Goal: Task Accomplishment & Management: Complete application form

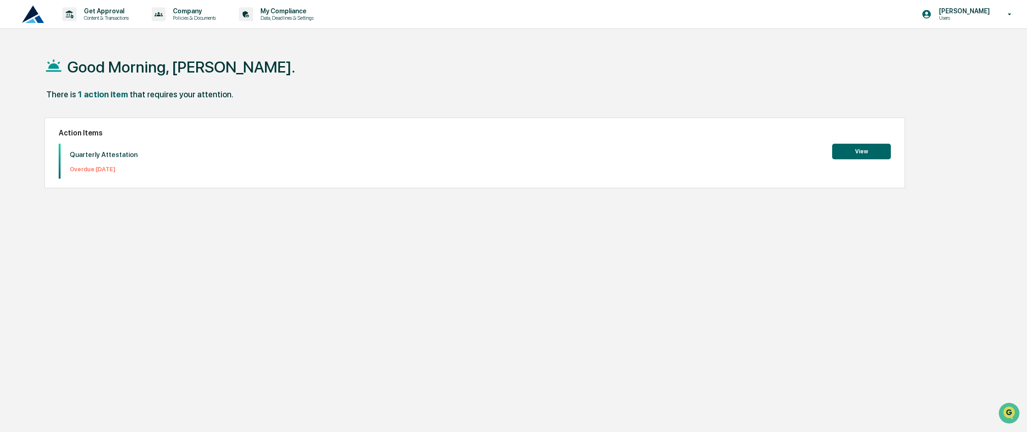
click at [855, 150] on button "View" at bounding box center [862, 152] width 59 height 16
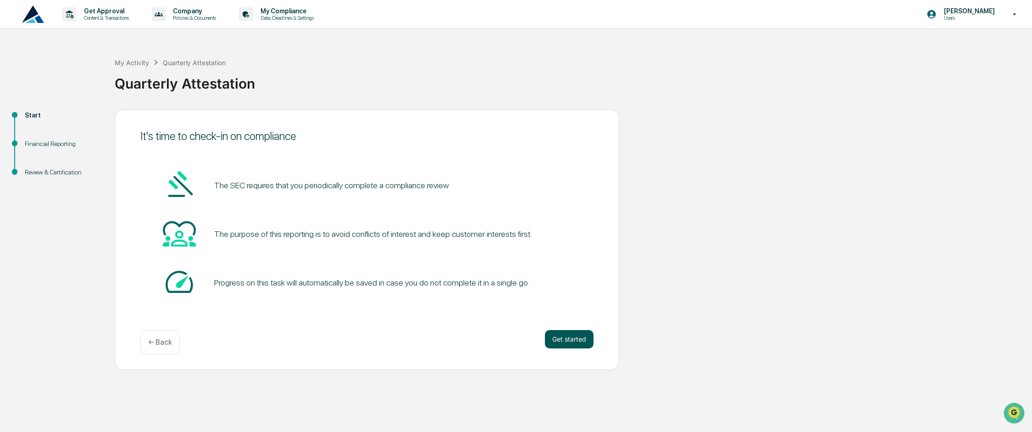
click at [573, 343] on button "Get started" at bounding box center [569, 339] width 49 height 18
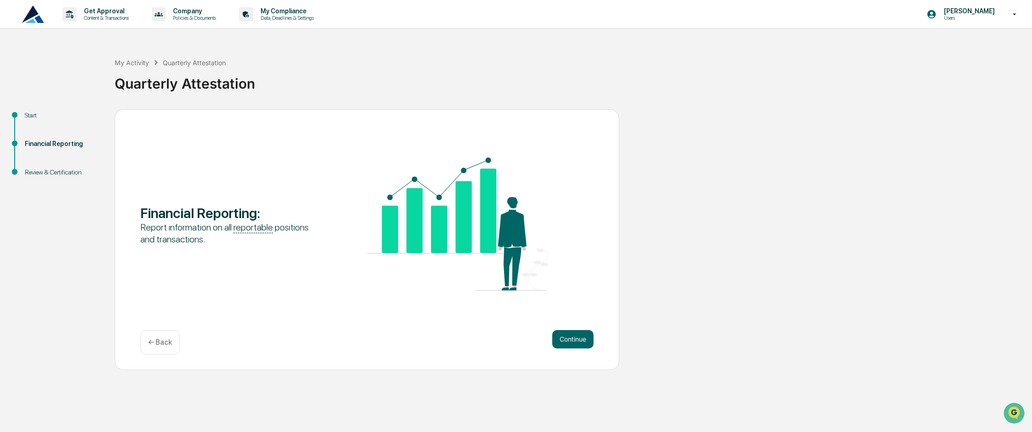
click at [550, 339] on div "Continue ← Back" at bounding box center [366, 342] width 453 height 24
click at [573, 341] on button "Continue" at bounding box center [572, 339] width 41 height 18
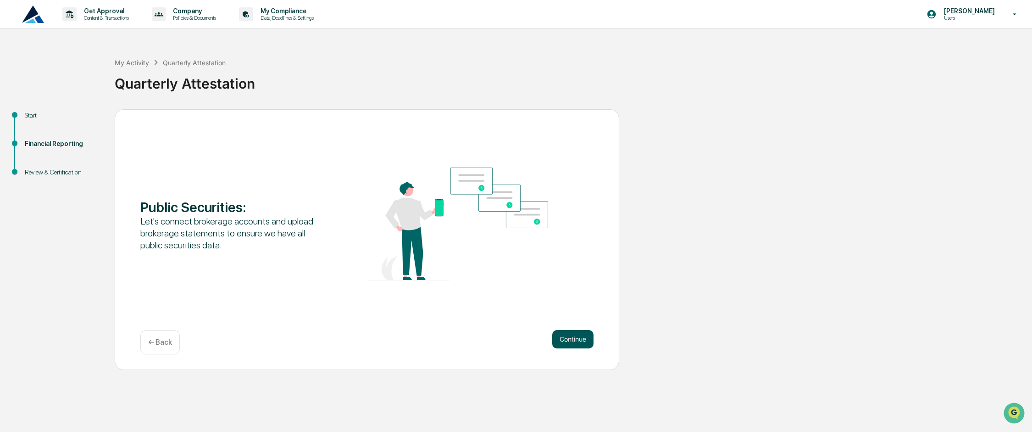
click at [561, 335] on button "Continue" at bounding box center [572, 339] width 41 height 18
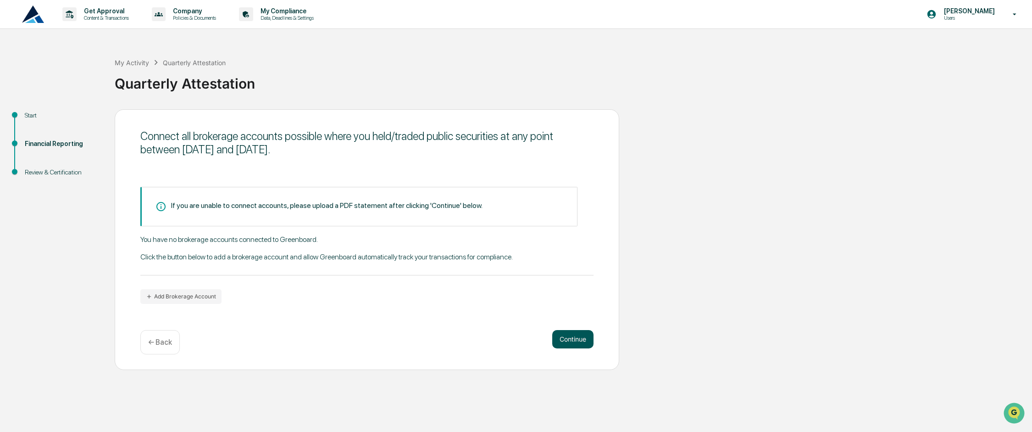
click at [577, 341] on button "Continue" at bounding box center [572, 339] width 41 height 18
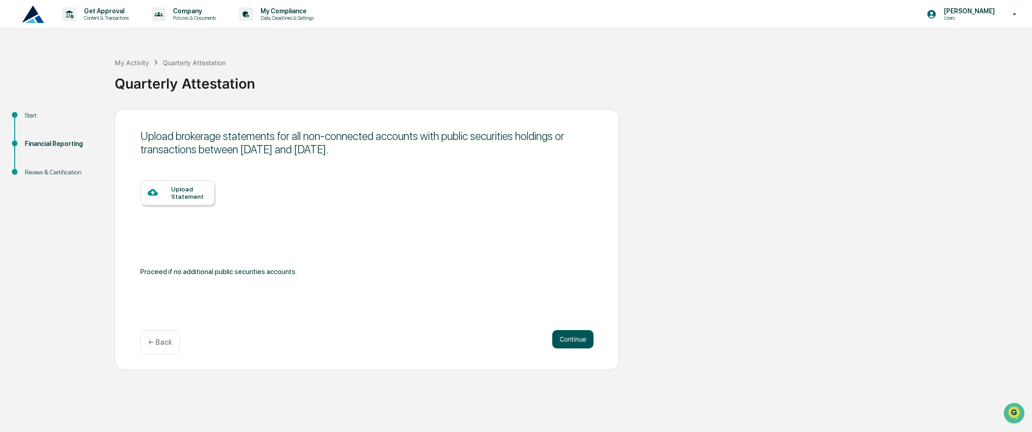
click at [572, 338] on button "Continue" at bounding box center [572, 339] width 41 height 18
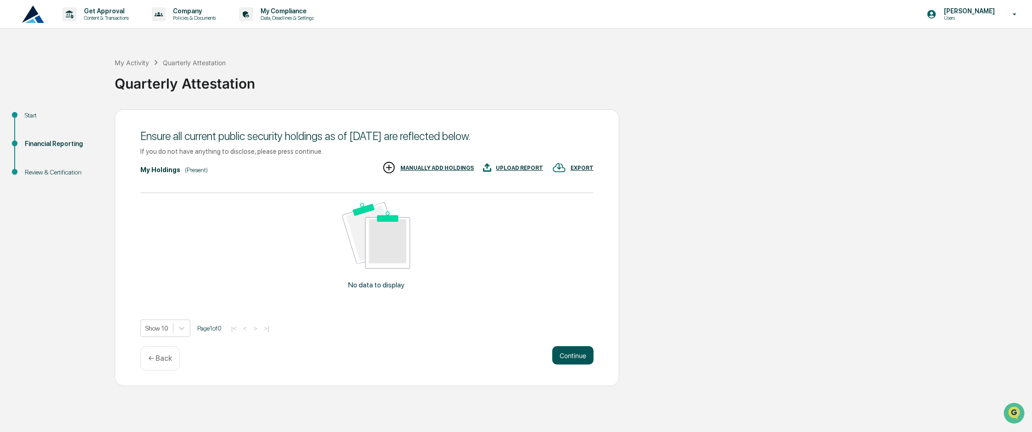
click at [577, 354] on button "Continue" at bounding box center [572, 355] width 41 height 18
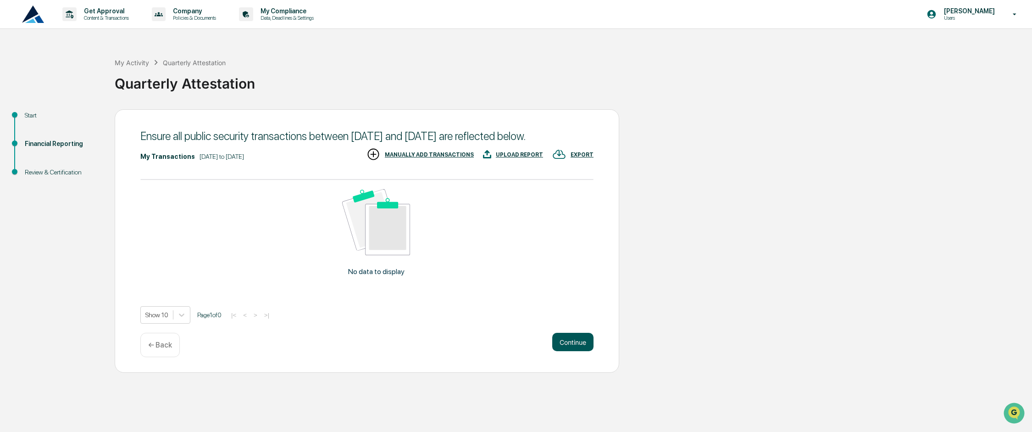
click at [571, 351] on button "Continue" at bounding box center [572, 342] width 41 height 18
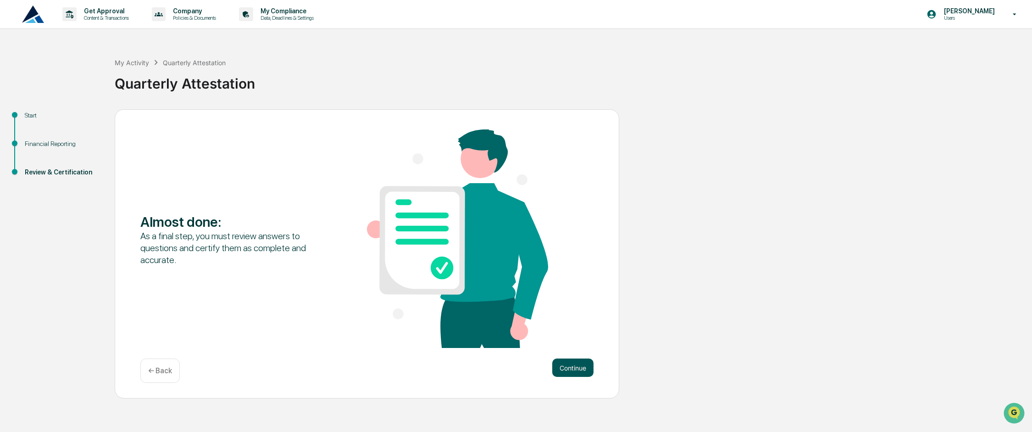
click at [588, 372] on button "Continue" at bounding box center [572, 367] width 41 height 18
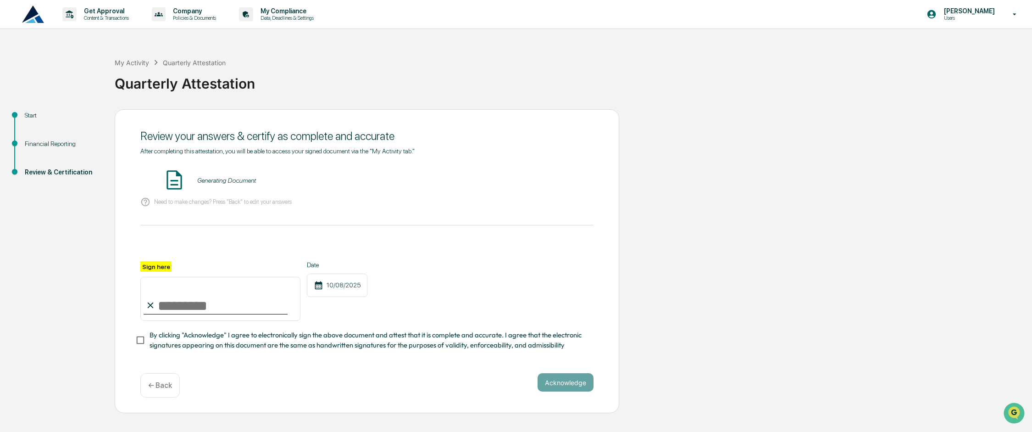
click at [182, 308] on input "Sign here" at bounding box center [220, 299] width 160 height 44
type input "********"
click at [557, 379] on button "Acknowledge" at bounding box center [566, 382] width 56 height 18
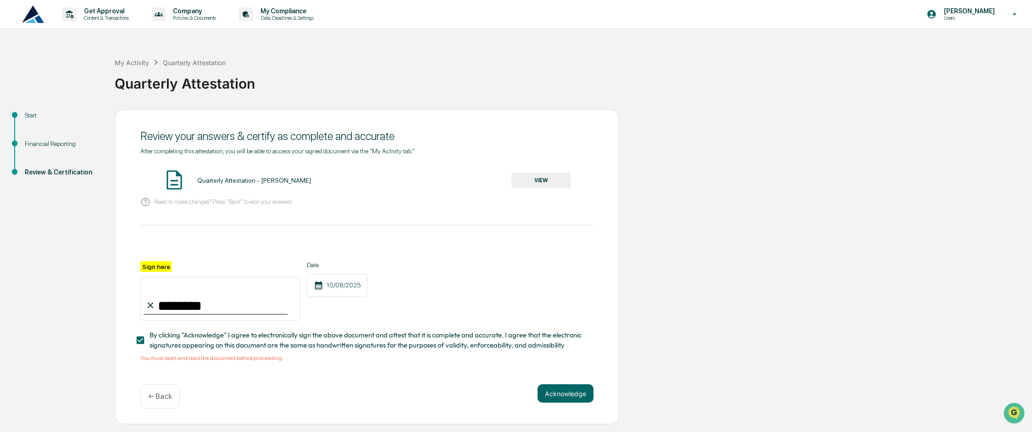
click at [549, 178] on button "VIEW" at bounding box center [541, 180] width 60 height 16
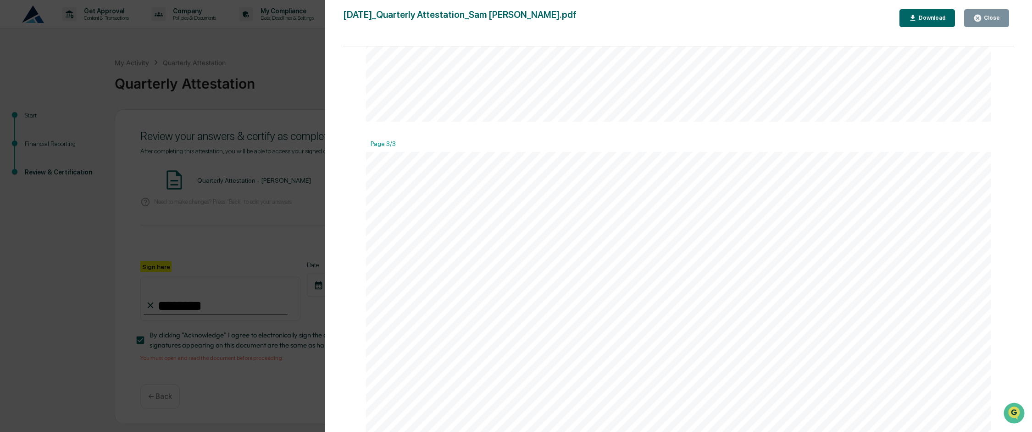
scroll to position [1972, 0]
click at [996, 13] on button "Close" at bounding box center [986, 18] width 45 height 18
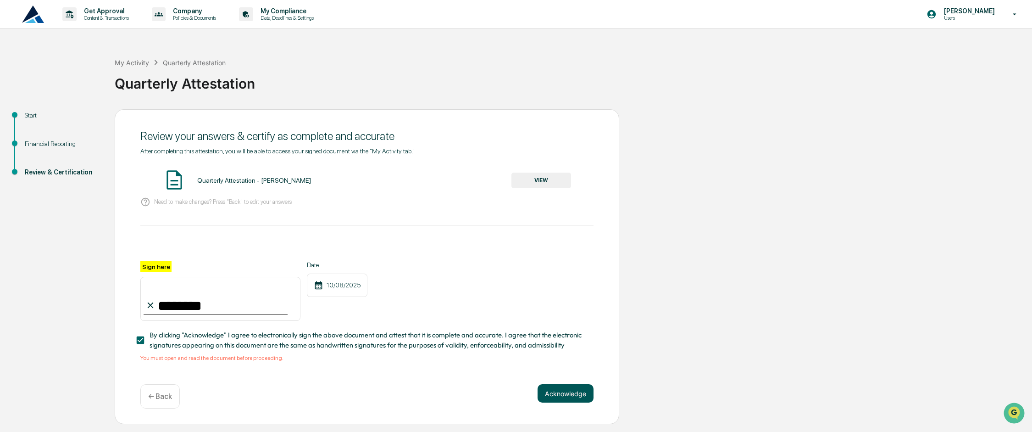
click at [563, 394] on button "Acknowledge" at bounding box center [566, 393] width 56 height 18
